Goal: Use online tool/utility: Use online tool/utility

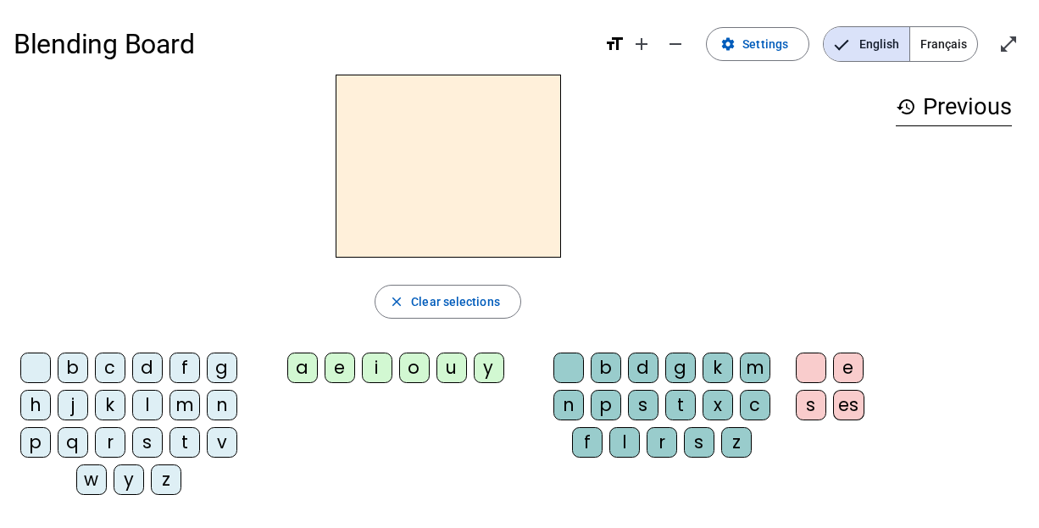
click at [181, 408] on div "m" at bounding box center [185, 405] width 31 height 31
click at [308, 365] on div "a" at bounding box center [302, 368] width 31 height 31
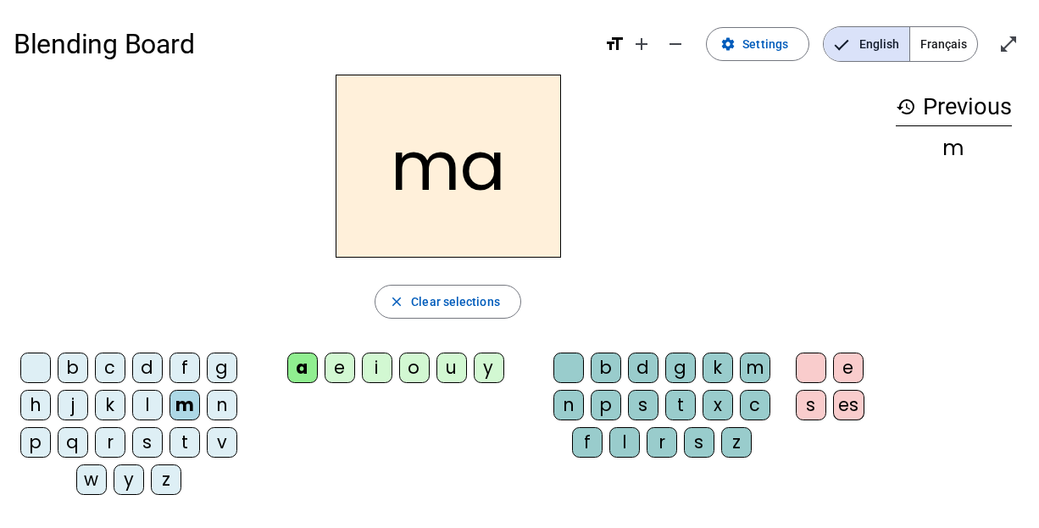
click at [148, 406] on div "l" at bounding box center [147, 405] width 31 height 31
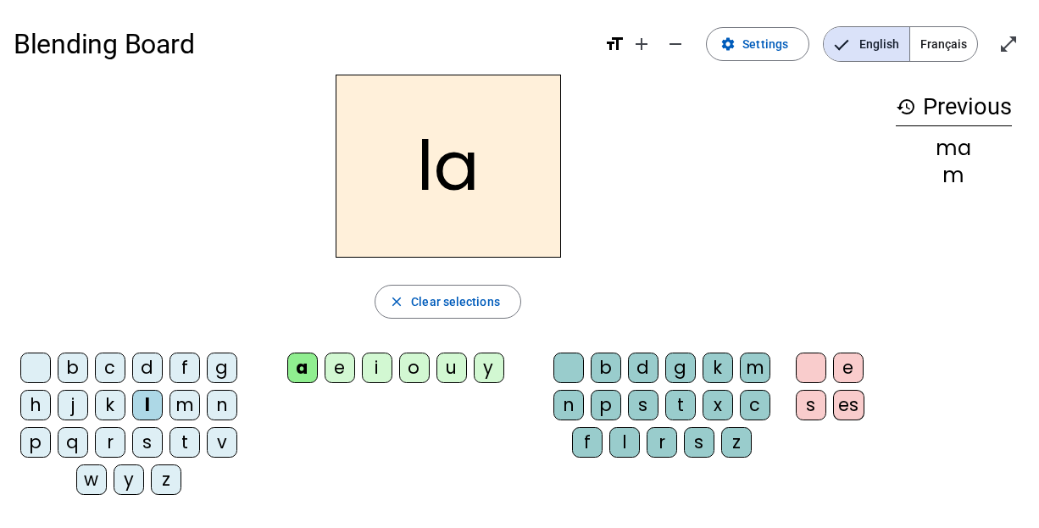
drag, startPoint x: 336, startPoint y: 365, endPoint x: 328, endPoint y: 375, distance: 12.7
click at [328, 375] on div "e" at bounding box center [340, 368] width 31 height 31
click at [142, 359] on div "d" at bounding box center [147, 368] width 31 height 31
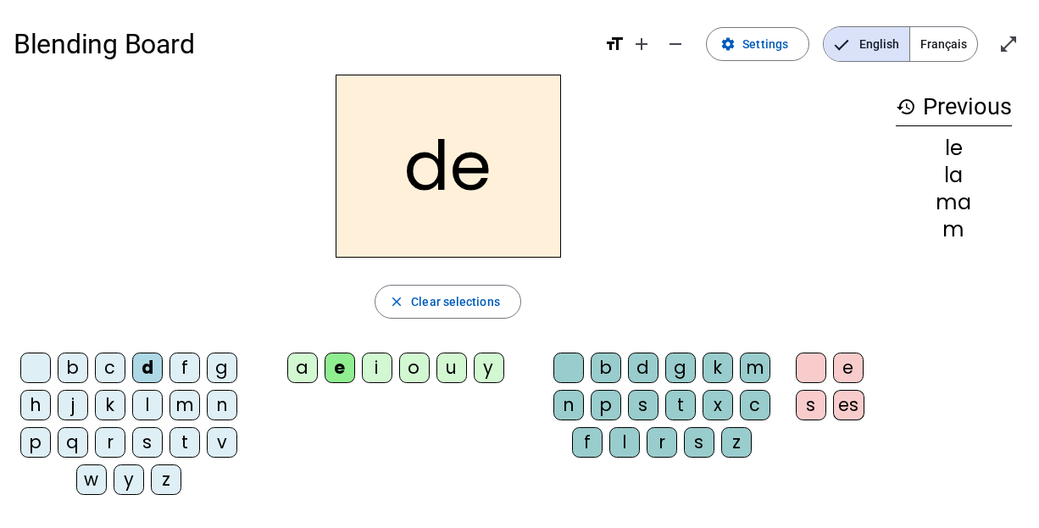
click at [443, 362] on div "u" at bounding box center [452, 368] width 31 height 31
click at [176, 437] on div "t" at bounding box center [185, 442] width 31 height 31
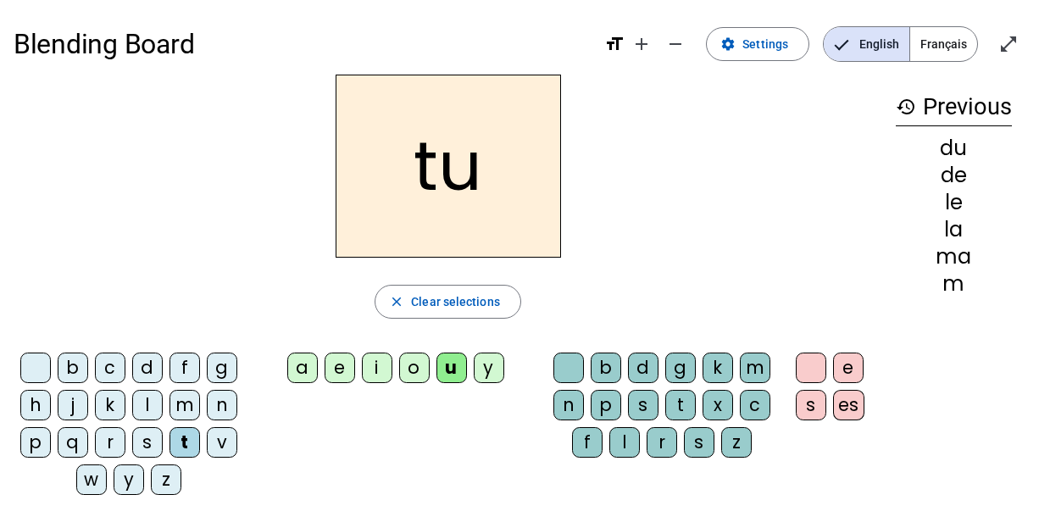
click at [306, 367] on div "a" at bounding box center [302, 368] width 31 height 31
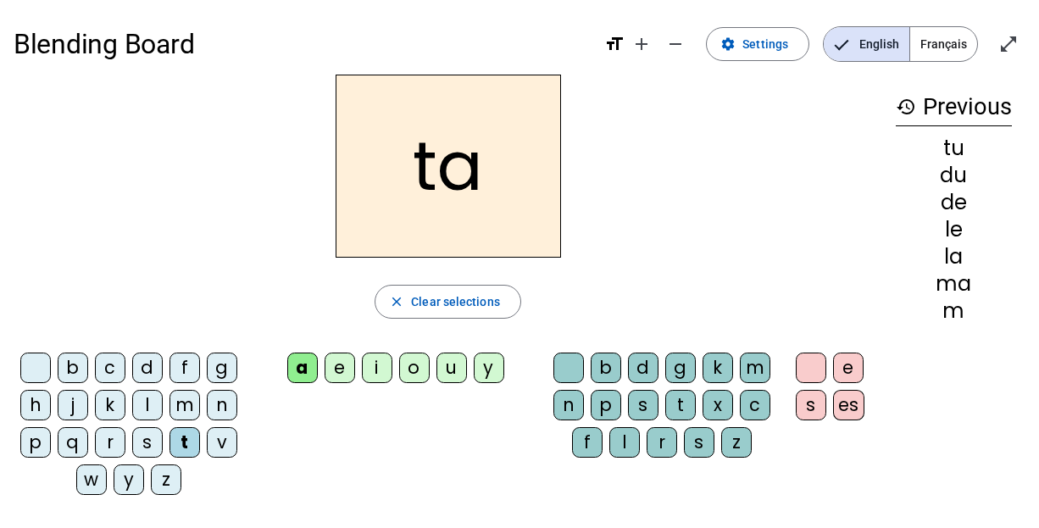
click at [345, 371] on div "e" at bounding box center [340, 368] width 31 height 31
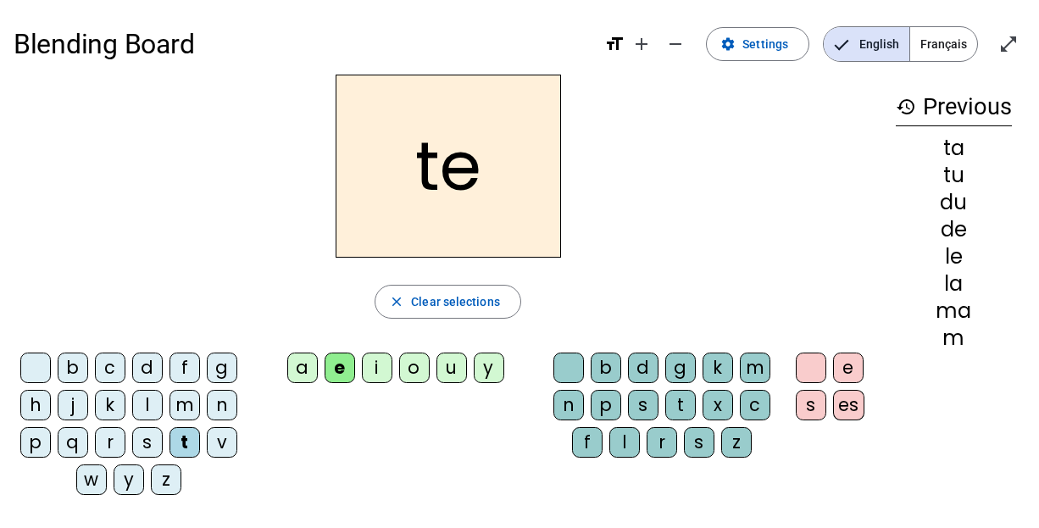
click at [187, 403] on div "m" at bounding box center [185, 405] width 31 height 31
